Goal: Transaction & Acquisition: Book appointment/travel/reservation

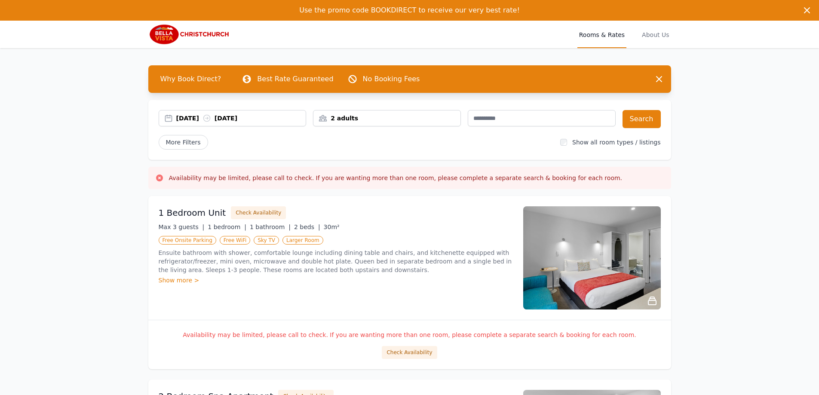
click at [197, 118] on div "[DATE] [DATE]" at bounding box center [241, 118] width 130 height 9
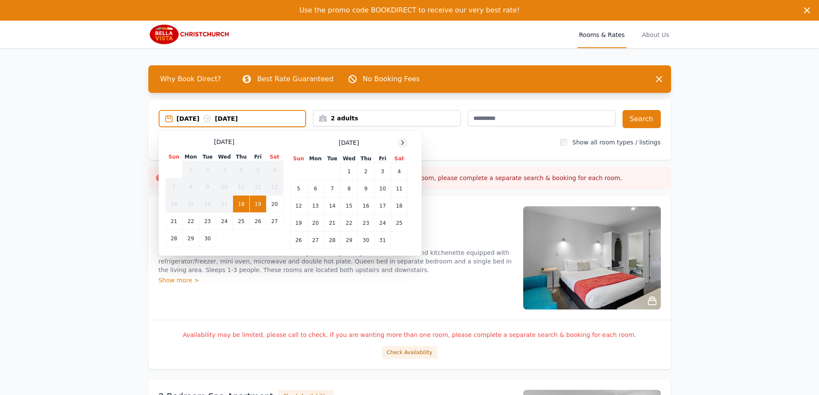
click at [401, 142] on icon at bounding box center [402, 142] width 7 height 7
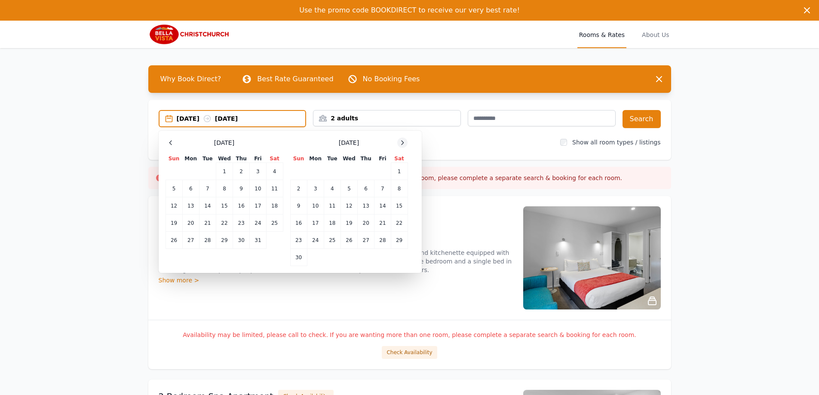
click at [401, 142] on icon at bounding box center [402, 142] width 7 height 7
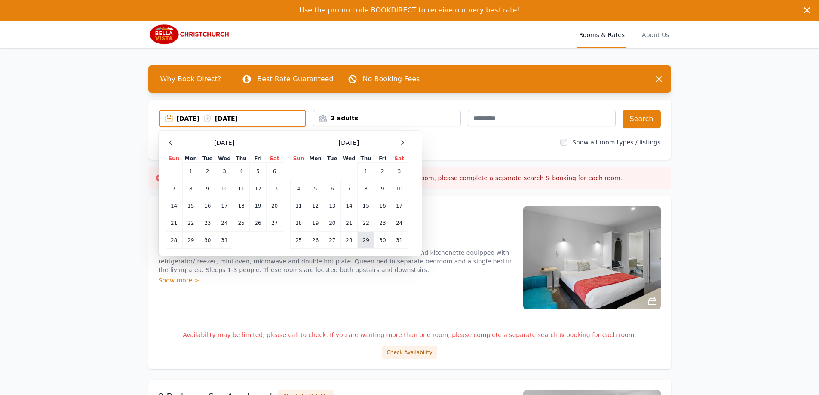
click at [365, 239] on td "29" at bounding box center [365, 240] width 17 height 17
click at [403, 143] on icon at bounding box center [402, 143] width 2 height 4
click at [300, 170] on td "1" at bounding box center [298, 171] width 17 height 17
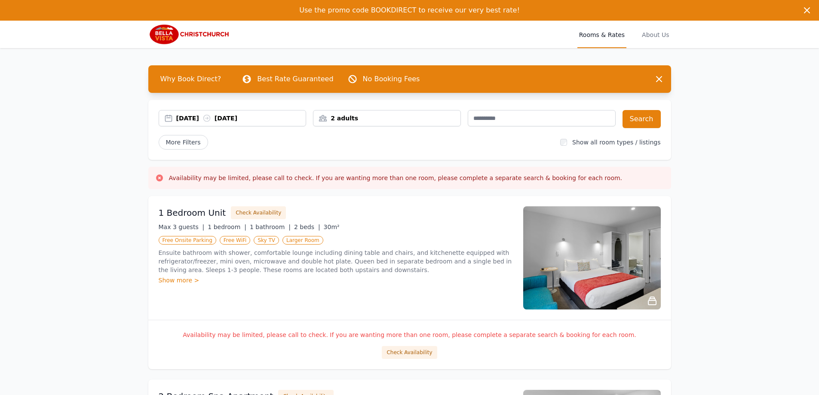
click at [416, 116] on div "2 adults" at bounding box center [386, 118] width 147 height 9
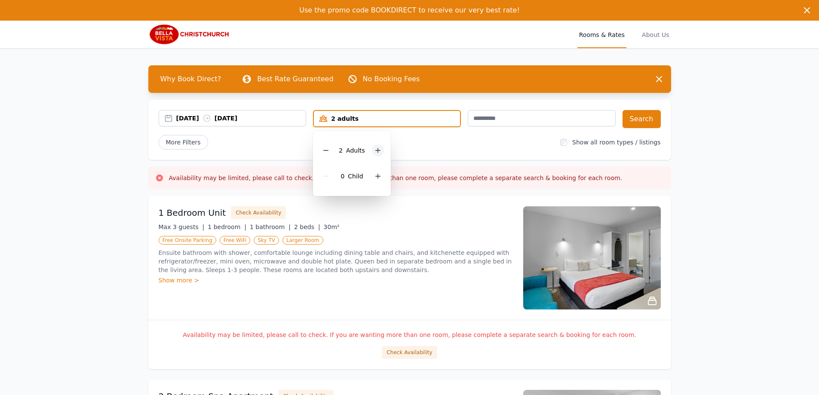
click at [373, 150] on div at bounding box center [378, 150] width 12 height 12
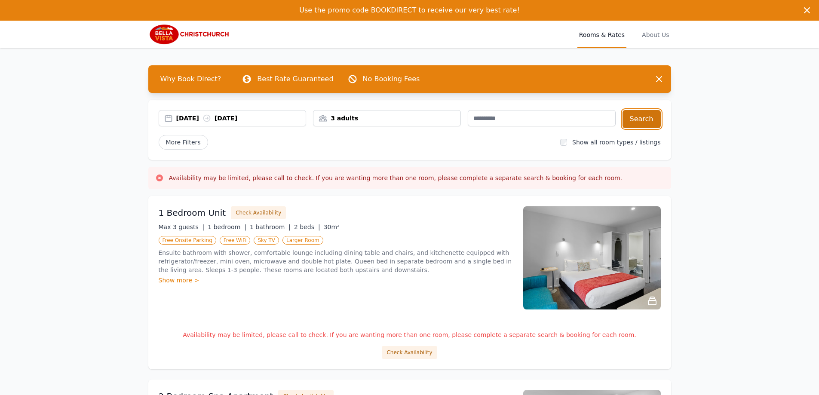
click at [641, 121] on button "Search" at bounding box center [641, 119] width 38 height 18
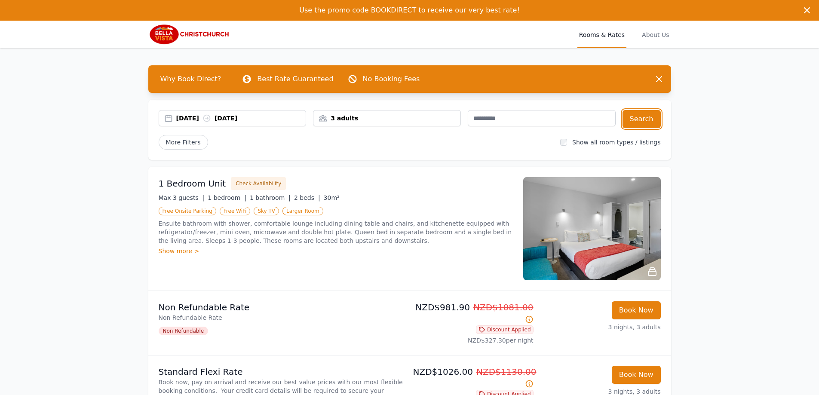
scroll to position [86, 0]
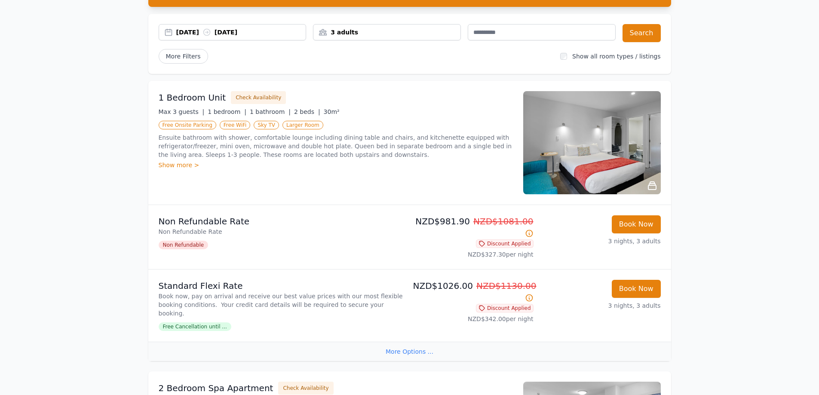
click at [597, 147] on img at bounding box center [591, 142] width 137 height 103
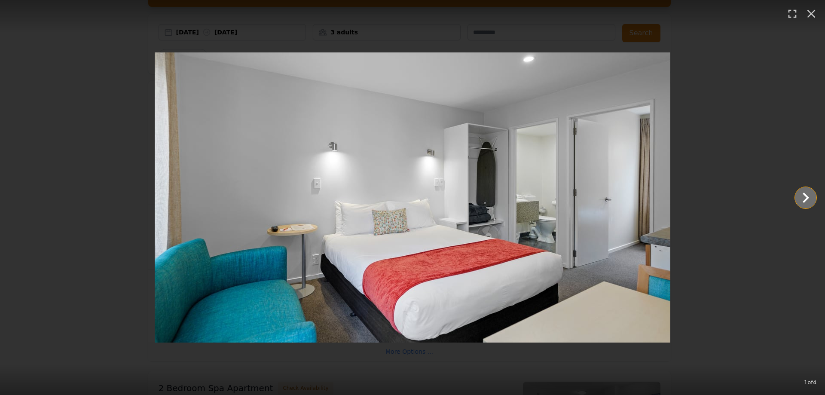
click at [810, 196] on icon "Show slide 2 of 4" at bounding box center [805, 197] width 21 height 21
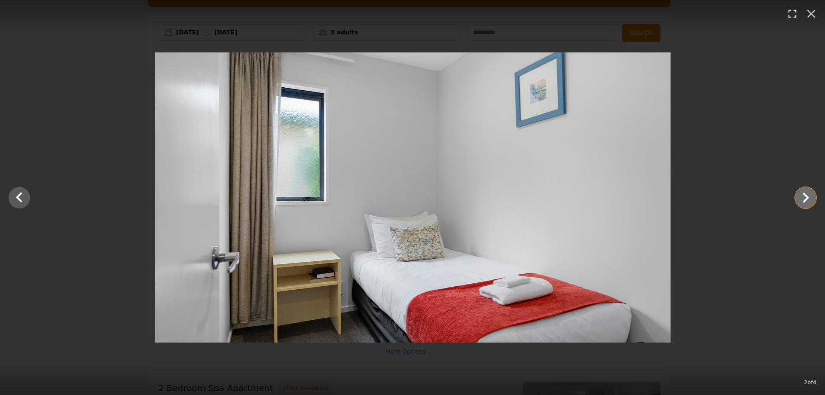
click at [810, 196] on icon "Show slide 3 of 4" at bounding box center [805, 197] width 21 height 21
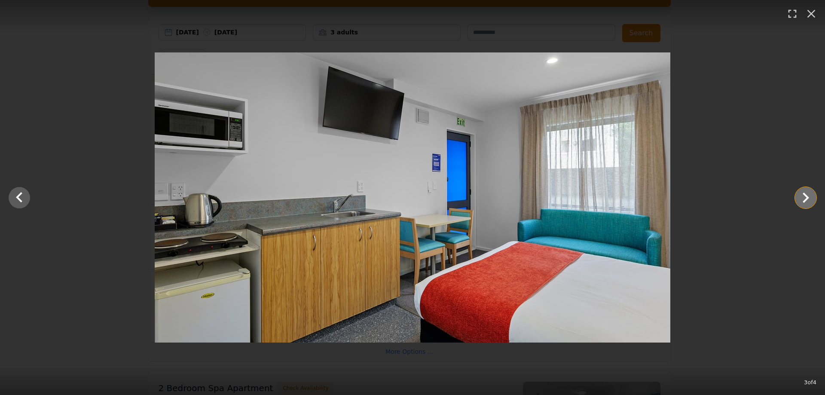
click at [810, 196] on icon "Show slide 4 of 4" at bounding box center [805, 197] width 21 height 21
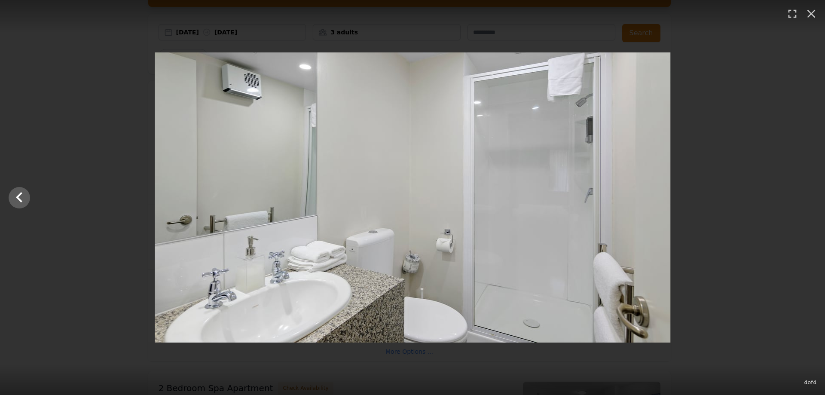
click at [810, 196] on div at bounding box center [412, 197] width 825 height 290
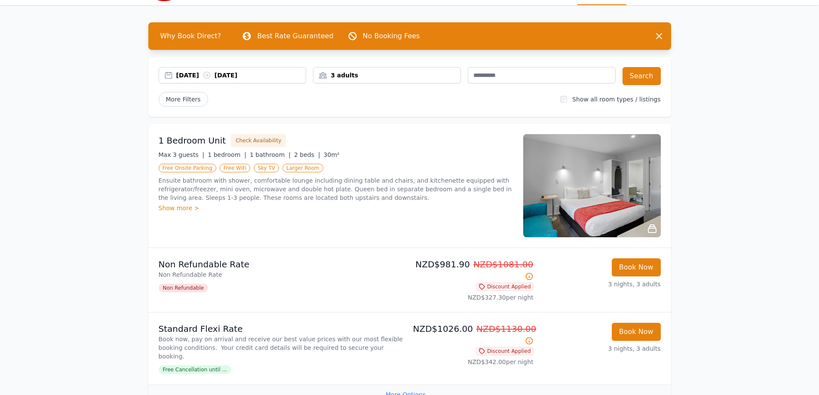
scroll to position [0, 0]
